Goal: Information Seeking & Learning: Learn about a topic

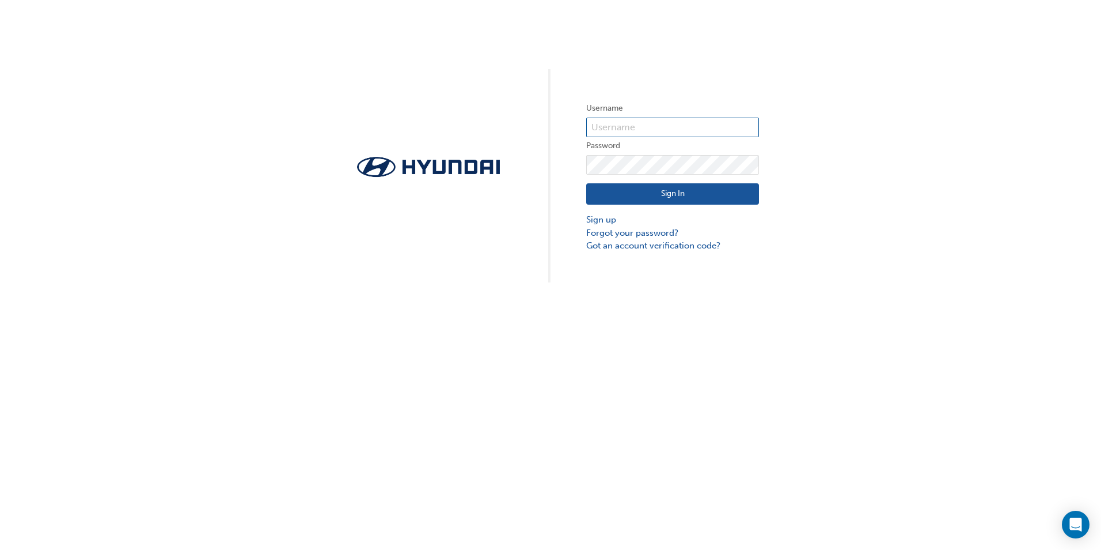
type input "34406"
click at [638, 190] on button "Sign In" at bounding box center [672, 194] width 173 height 22
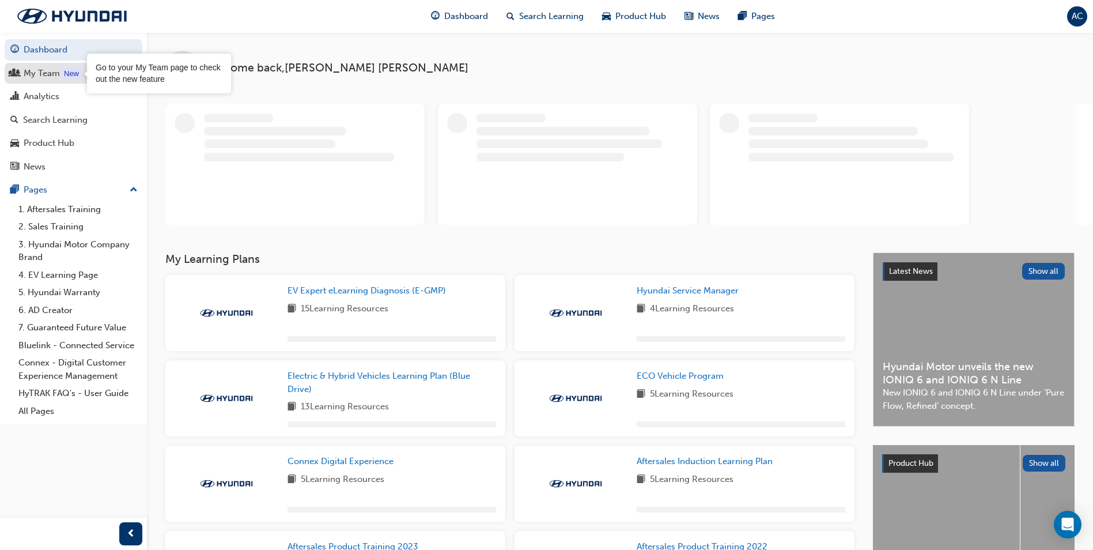
click at [41, 77] on div "My Team" at bounding box center [42, 73] width 36 height 13
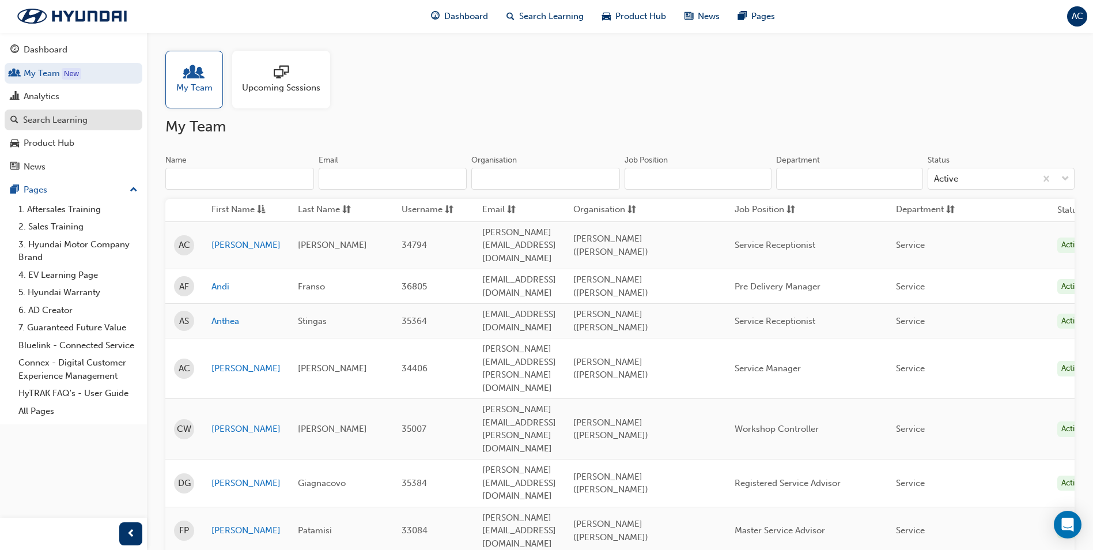
click at [50, 117] on div "Search Learning" at bounding box center [55, 119] width 65 height 13
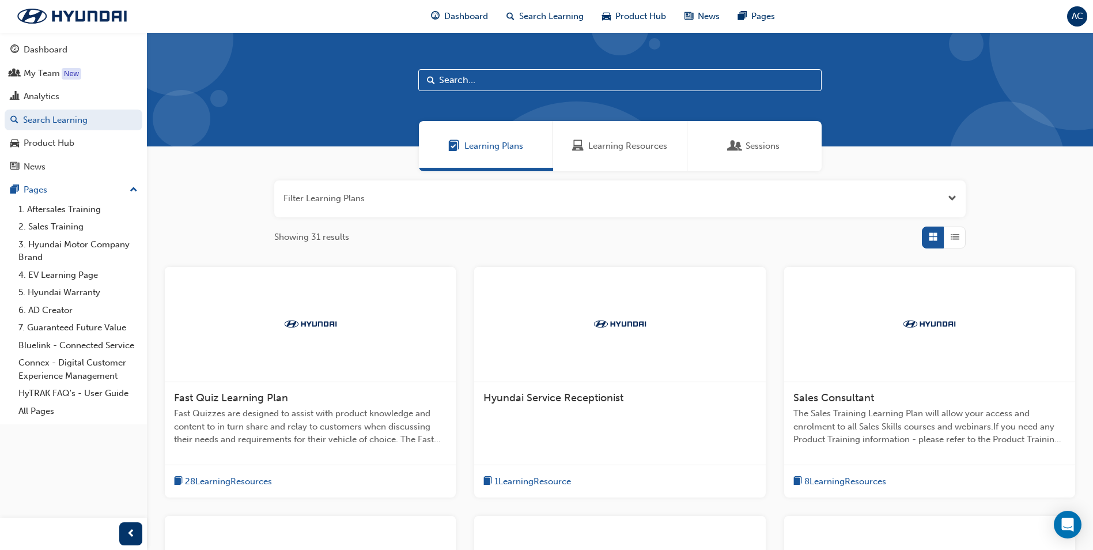
click at [612, 146] on span "Learning Resources" at bounding box center [627, 145] width 79 height 13
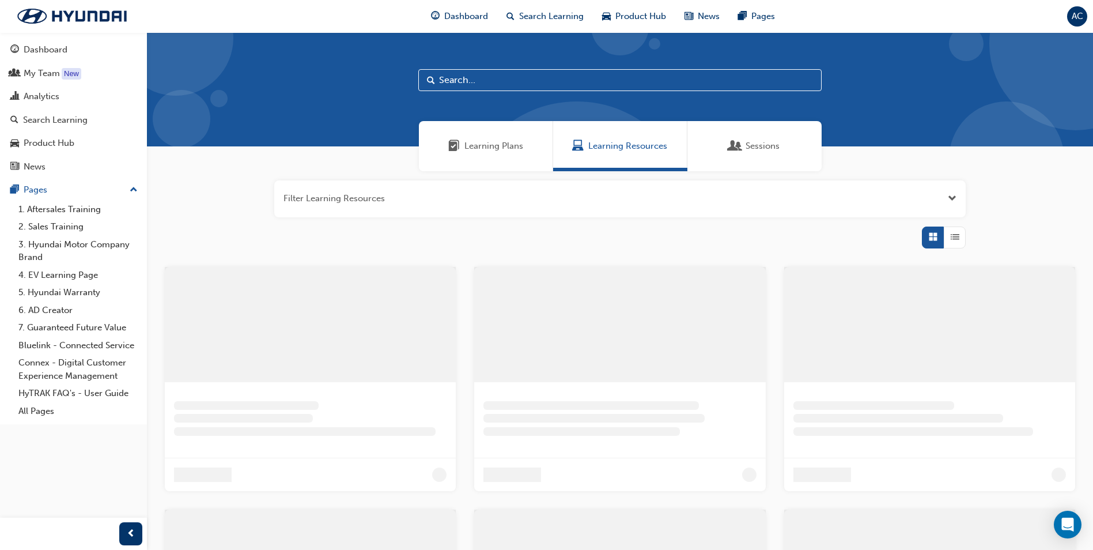
click at [781, 150] on div "Sessions" at bounding box center [754, 146] width 134 height 50
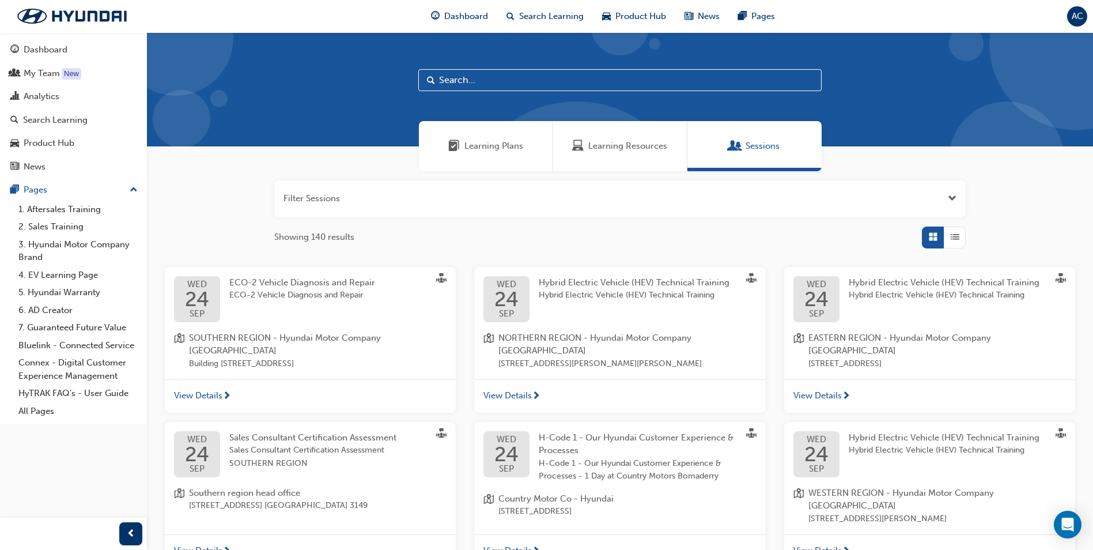
click at [411, 199] on button "button" at bounding box center [619, 198] width 691 height 37
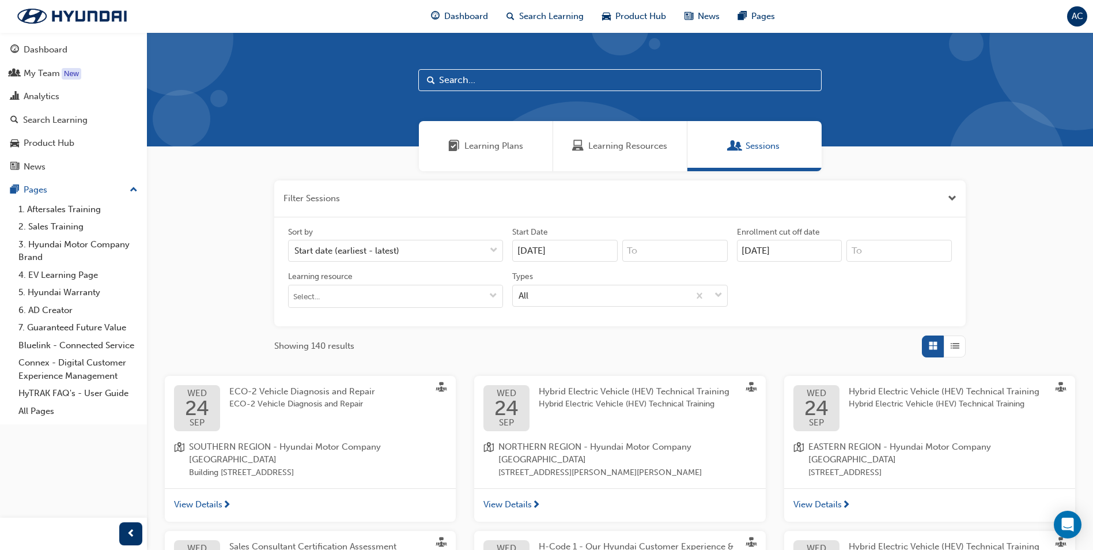
click at [956, 196] on button "button" at bounding box center [619, 198] width 691 height 37
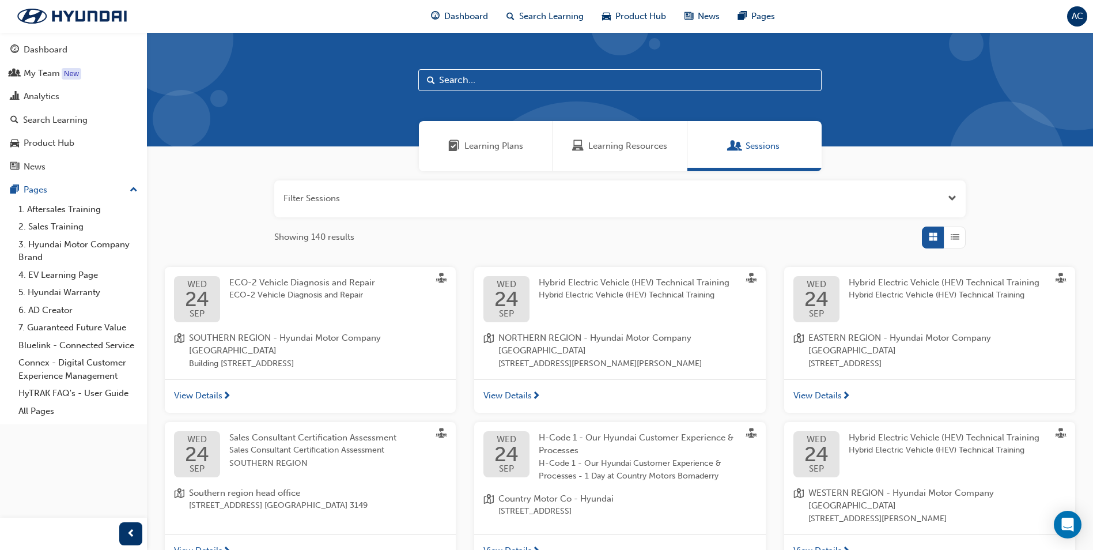
click at [633, 145] on span "Learning Resources" at bounding box center [627, 145] width 79 height 13
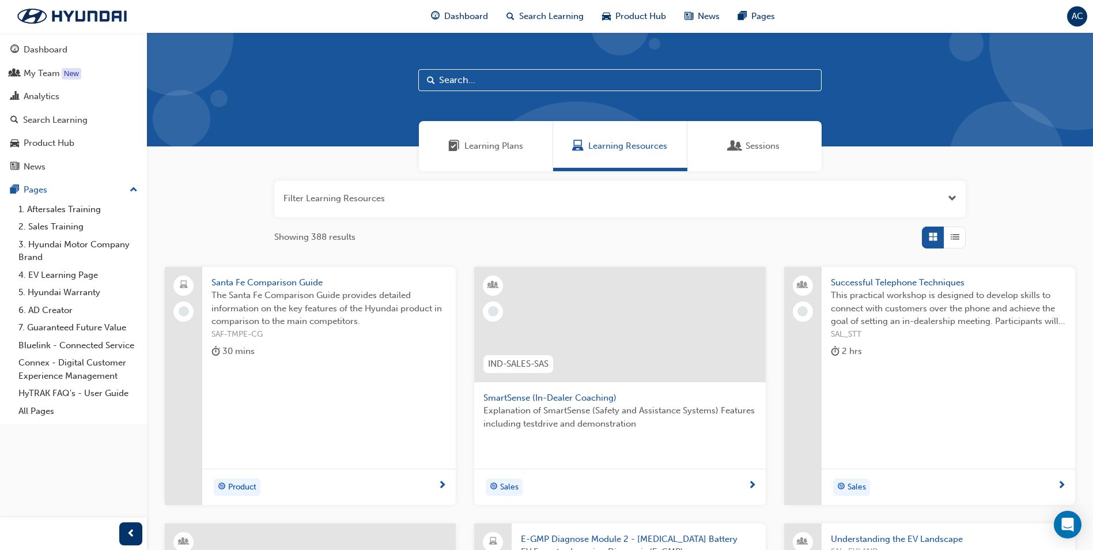
click at [517, 142] on span "Learning Plans" at bounding box center [493, 145] width 59 height 13
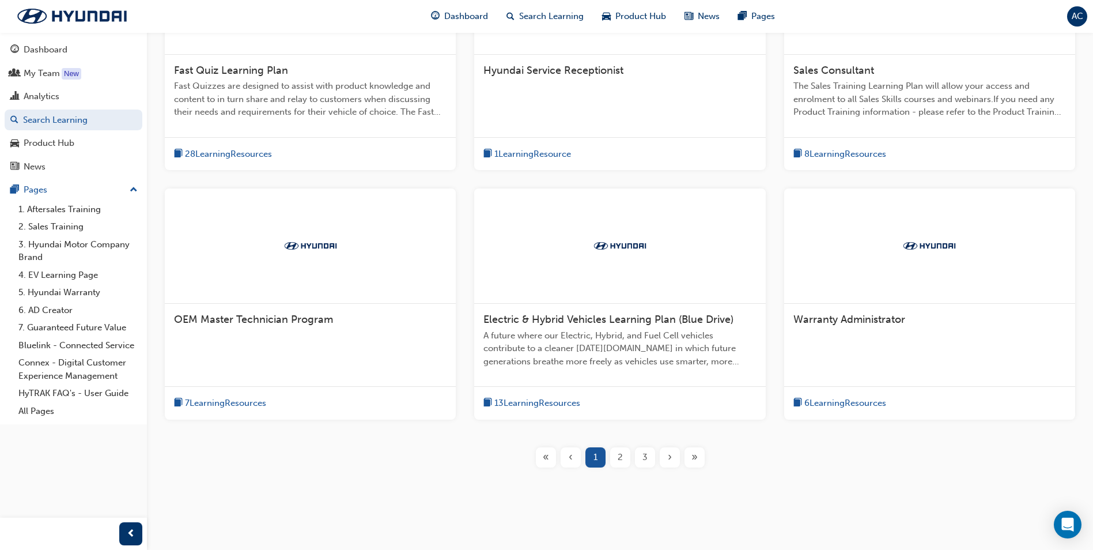
scroll to position [338, 0]
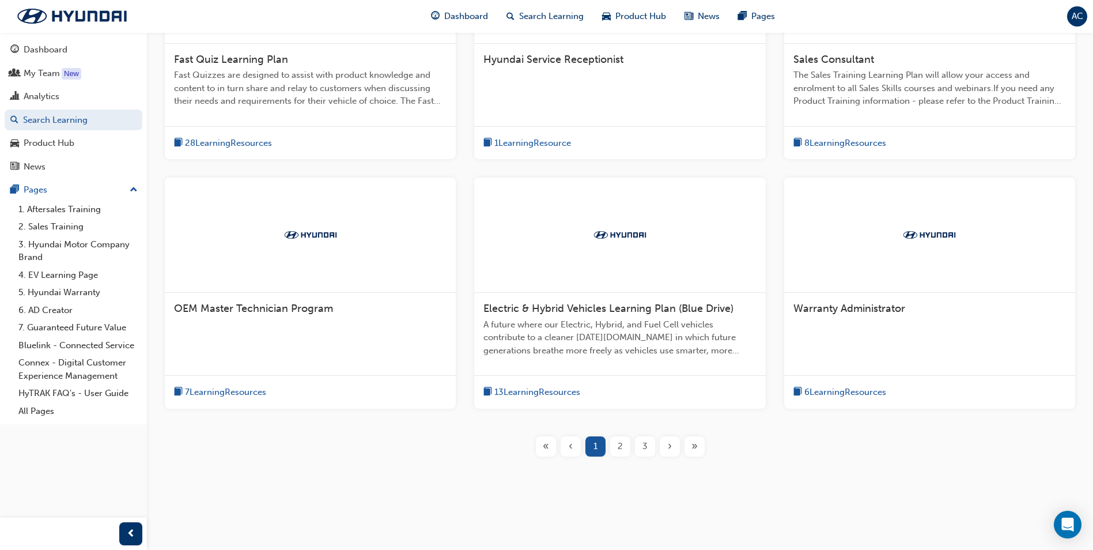
click at [297, 248] on div at bounding box center [310, 234] width 291 height 115
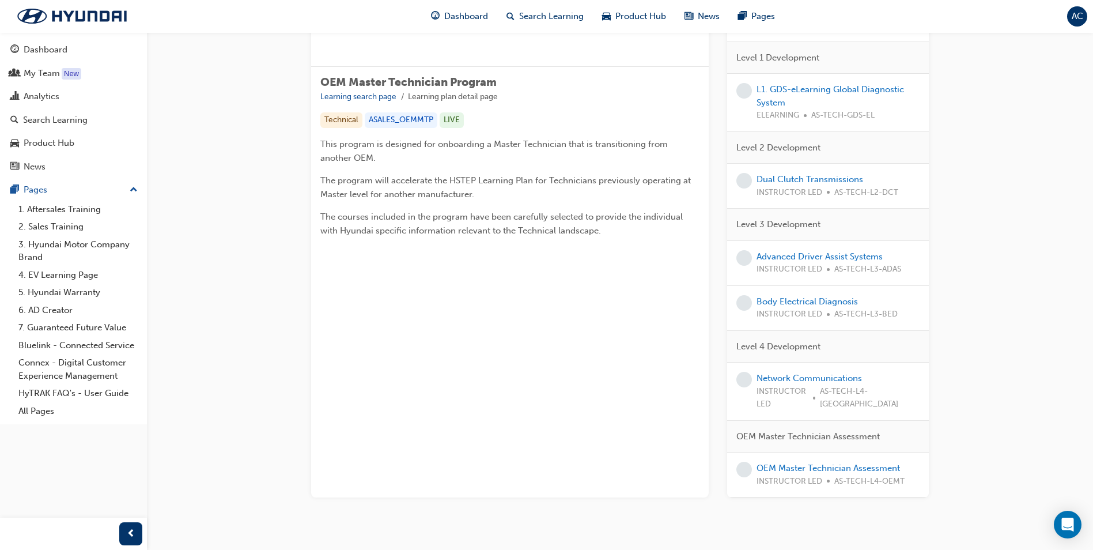
scroll to position [185, 0]
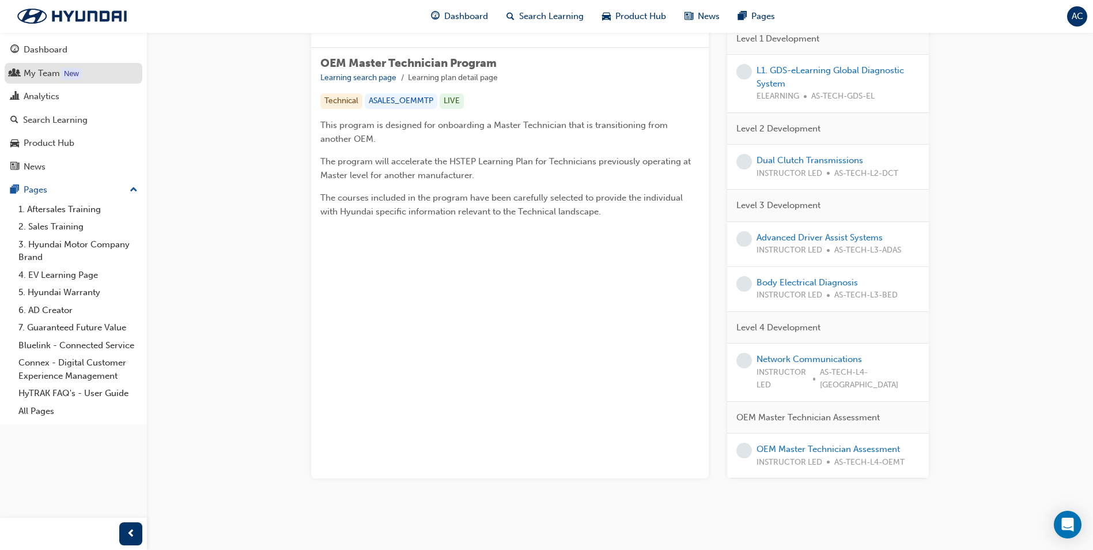
click at [53, 70] on div "My Team" at bounding box center [42, 73] width 36 height 13
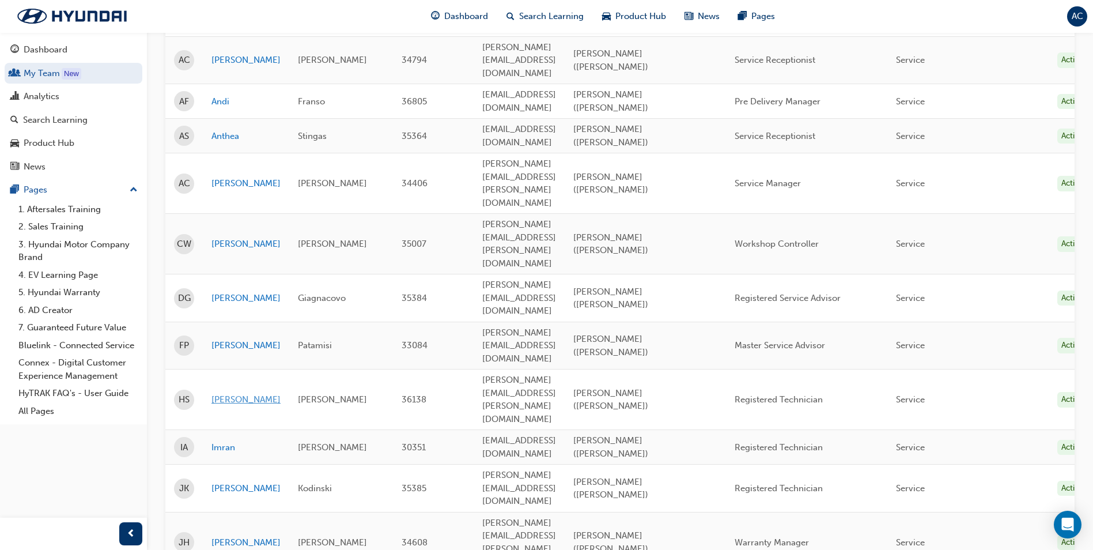
click at [229, 393] on link "[PERSON_NAME]" at bounding box center [245, 399] width 69 height 13
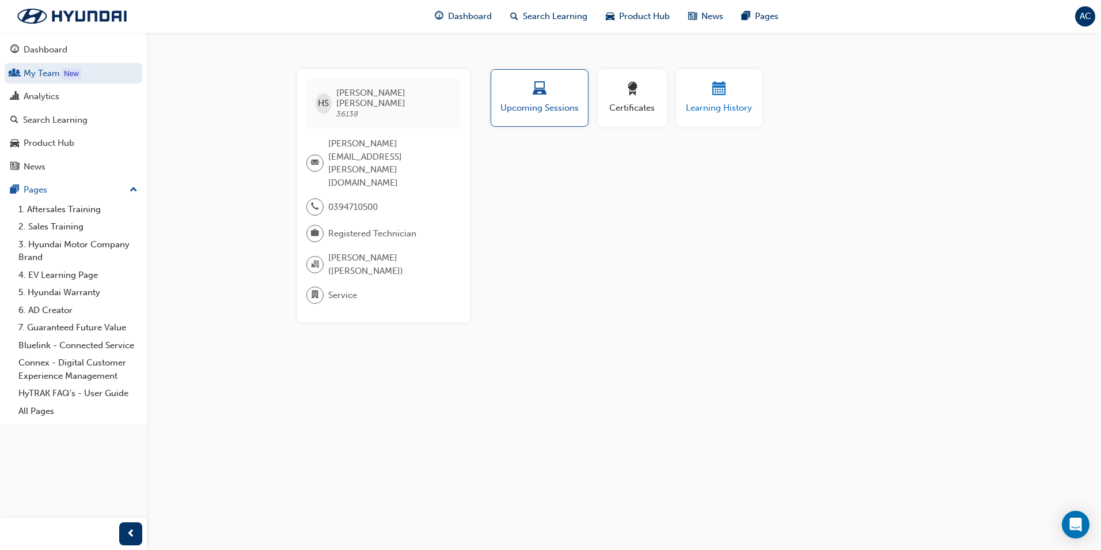
click at [709, 96] on div "button" at bounding box center [719, 91] width 69 height 18
click at [620, 95] on div "button" at bounding box center [633, 91] width 52 height 18
click at [531, 95] on div "button" at bounding box center [539, 91] width 81 height 18
click at [65, 77] on div "New" at bounding box center [72, 74] width 20 height 12
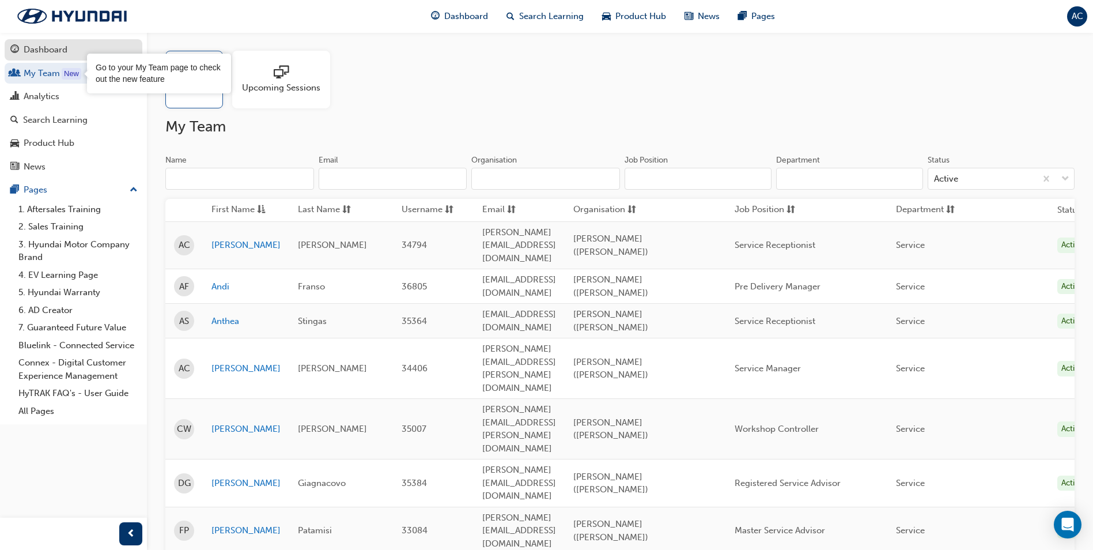
click at [44, 48] on div "Dashboard" at bounding box center [46, 49] width 44 height 13
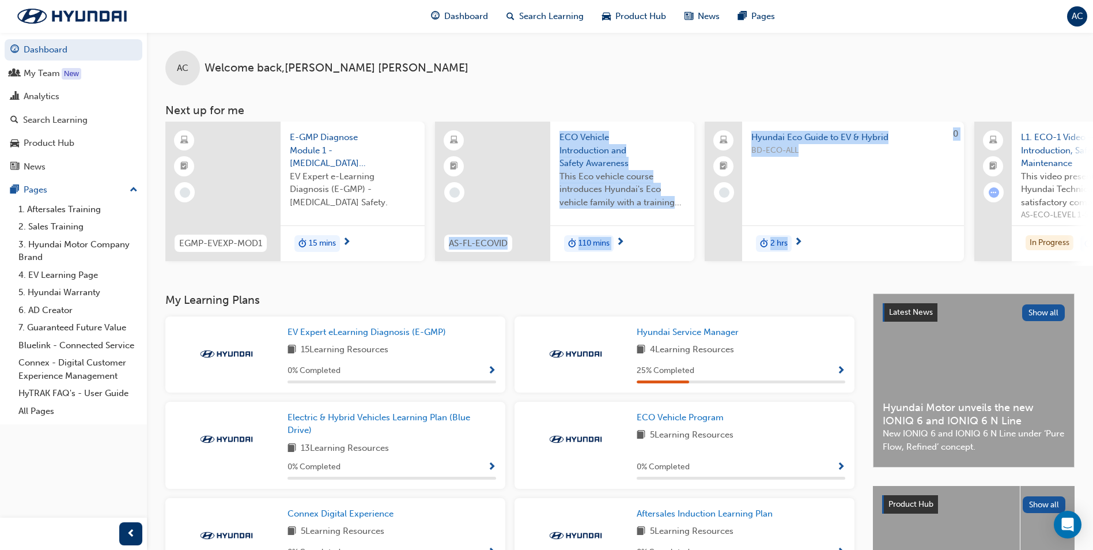
drag, startPoint x: 462, startPoint y: 270, endPoint x: 789, endPoint y: 262, distance: 326.8
click at [789, 262] on div "EGMP-EVEXP-MOD1 E-GMP Diagnose Module 1 - [MEDICAL_DATA] Safety EV Expert e-Lea…" at bounding box center [628, 194] width 927 height 144
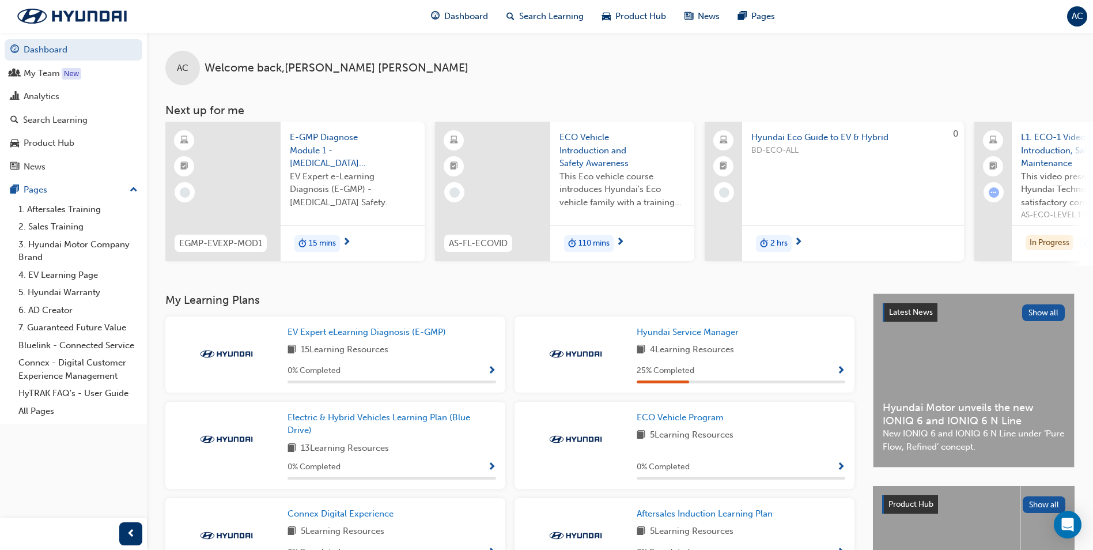
click at [786, 43] on div "AC Welcome back , [PERSON_NAME]" at bounding box center [620, 58] width 946 height 53
